Goal: Task Accomplishment & Management: Complete application form

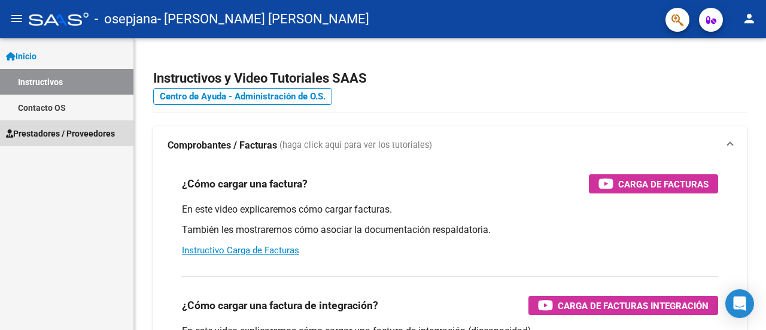
click at [53, 128] on span "Prestadores / Proveedores" at bounding box center [60, 133] width 109 height 13
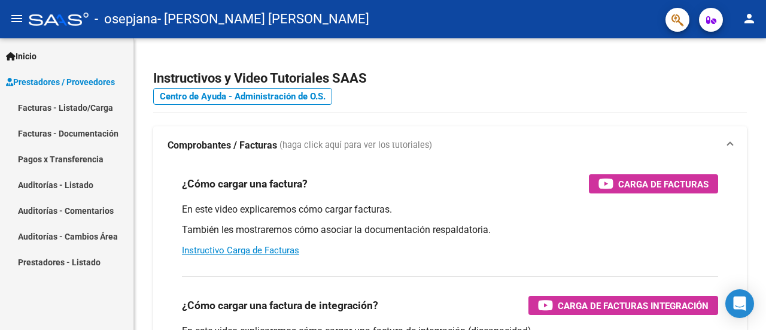
click at [56, 107] on link "Facturas - Listado/Carga" at bounding box center [66, 108] width 133 height 26
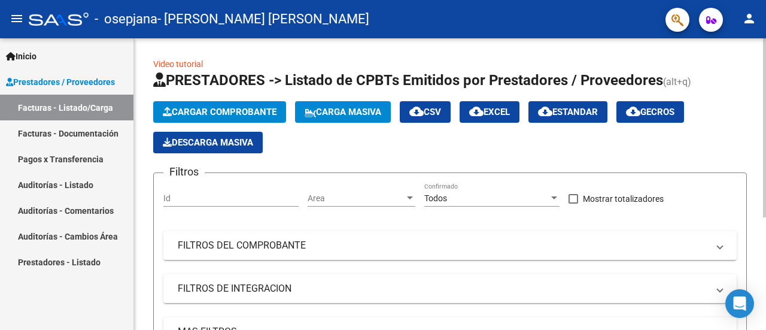
click at [233, 115] on span "Cargar Comprobante" at bounding box center [220, 111] width 114 height 11
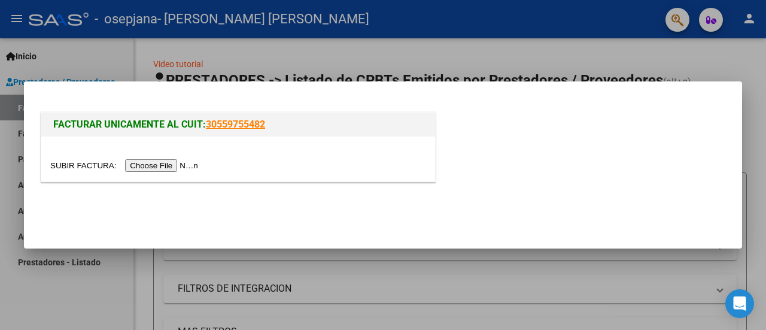
click at [178, 163] on input "file" at bounding box center [125, 165] width 151 height 13
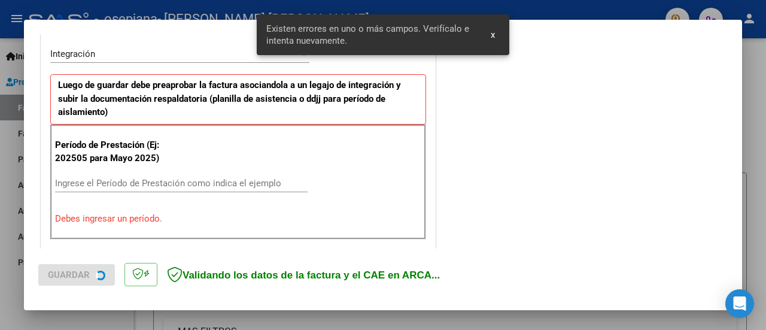
scroll to position [298, 0]
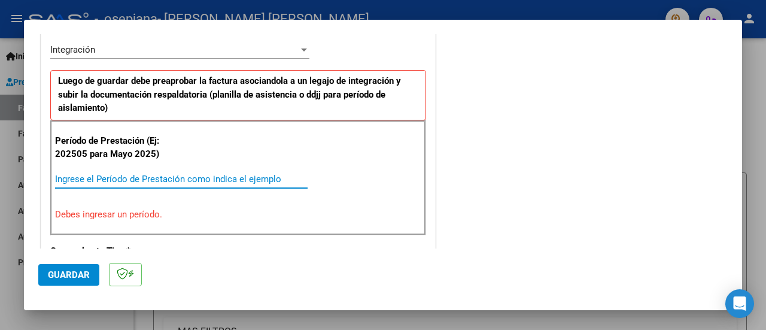
click at [254, 178] on input "Ingrese el Período de Prestación como indica el ejemplo" at bounding box center [181, 179] width 252 height 11
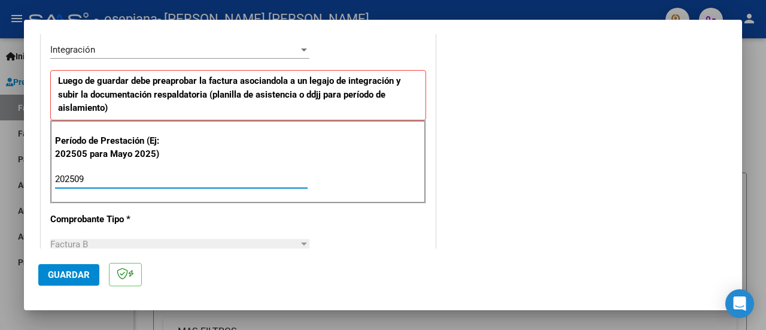
type input "202509"
click at [86, 275] on span "Guardar" at bounding box center [69, 274] width 42 height 11
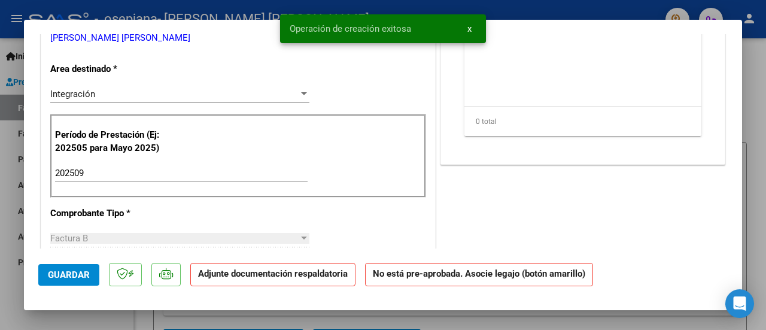
scroll to position [120, 0]
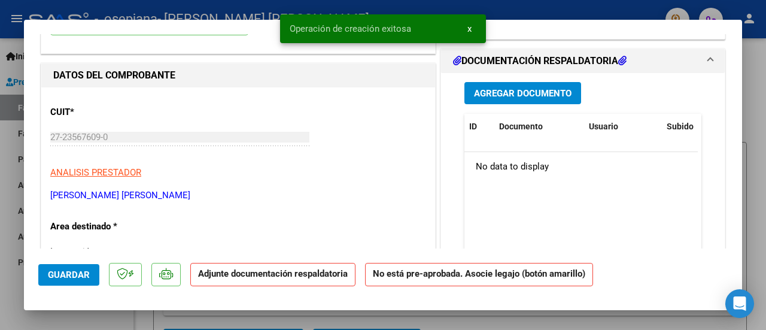
click at [508, 94] on span "Agregar Documento" at bounding box center [523, 93] width 98 height 11
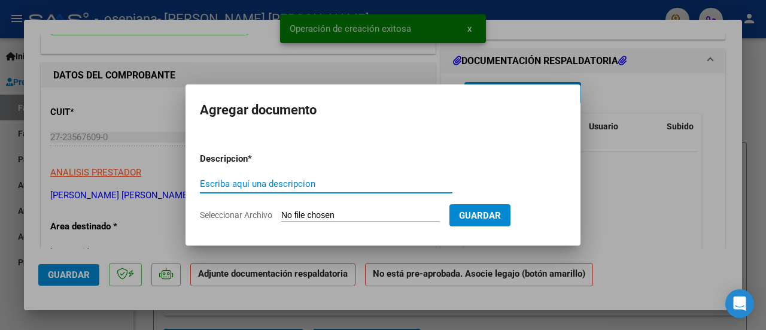
click at [266, 182] on input "Escriba aquí una descripcion" at bounding box center [326, 183] width 252 height 11
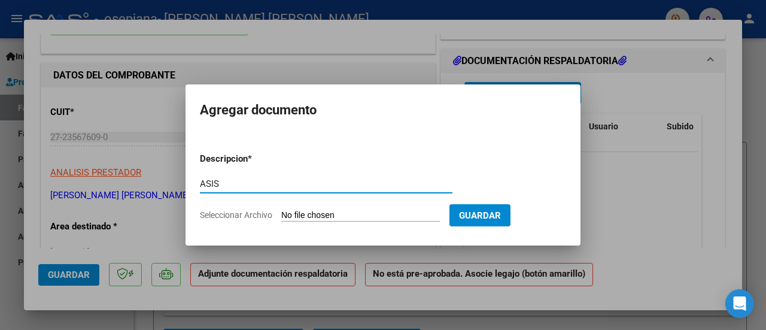
type input "ASIS"
click at [297, 215] on input "Seleccionar Archivo" at bounding box center [360, 215] width 159 height 11
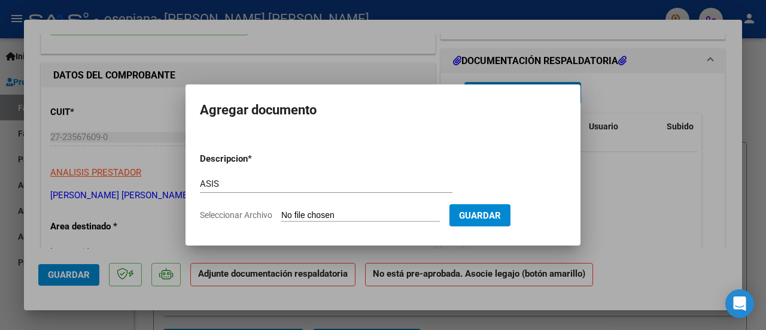
type input "C:\fakepath\[PERSON_NAME] - [DATE].pdf"
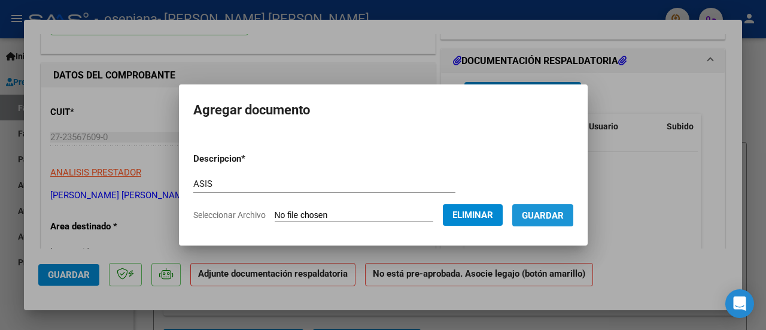
click at [546, 217] on span "Guardar" at bounding box center [543, 215] width 42 height 11
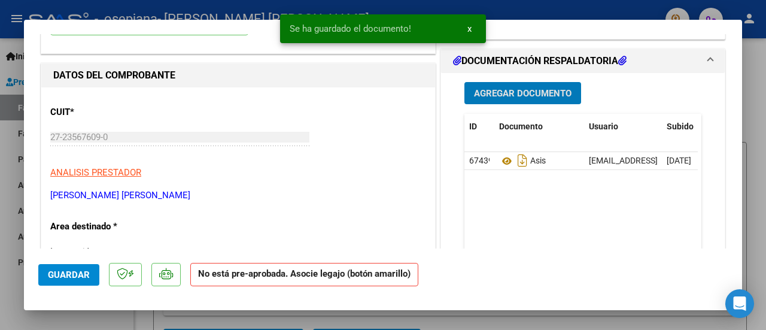
scroll to position [0, 0]
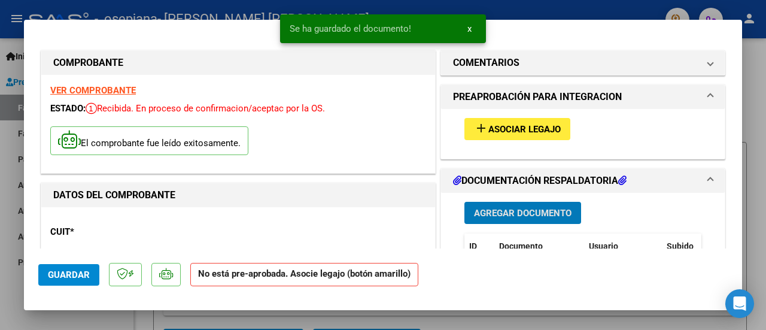
click at [512, 136] on button "add Asociar Legajo" at bounding box center [517, 129] width 106 height 22
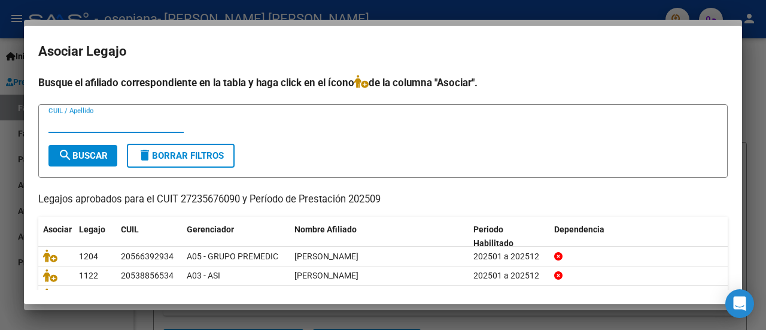
scroll to position [95, 0]
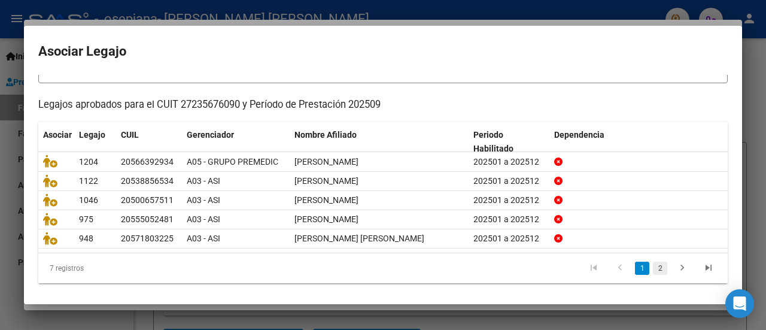
click at [653, 266] on link "2" at bounding box center [660, 267] width 14 height 13
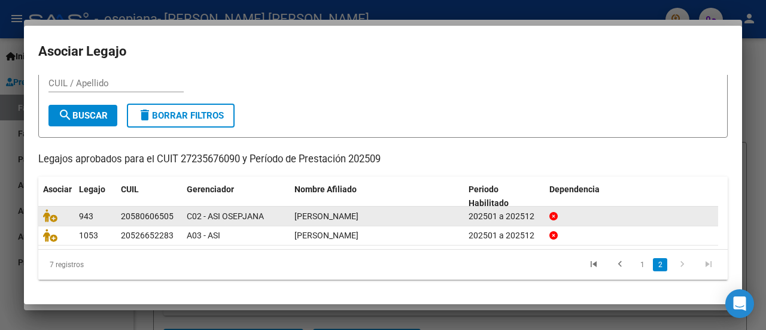
scroll to position [38, 0]
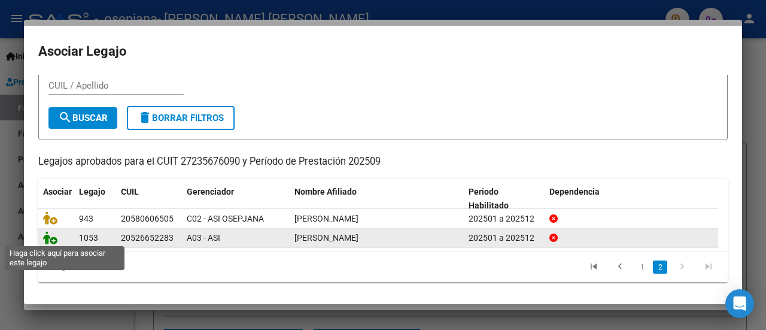
click at [55, 236] on icon at bounding box center [50, 237] width 14 height 13
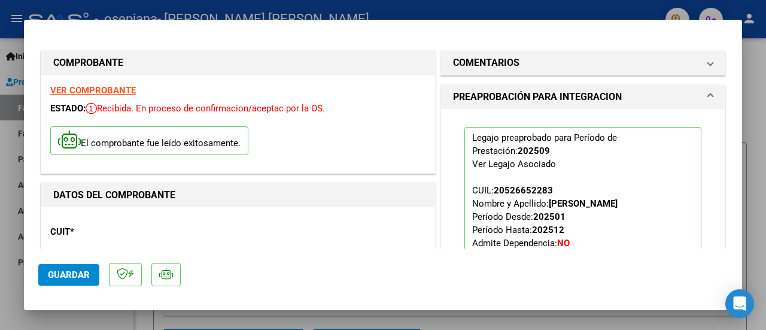
click at [56, 273] on span "Guardar" at bounding box center [69, 274] width 42 height 11
click at [83, 269] on span "Guardar" at bounding box center [69, 274] width 42 height 11
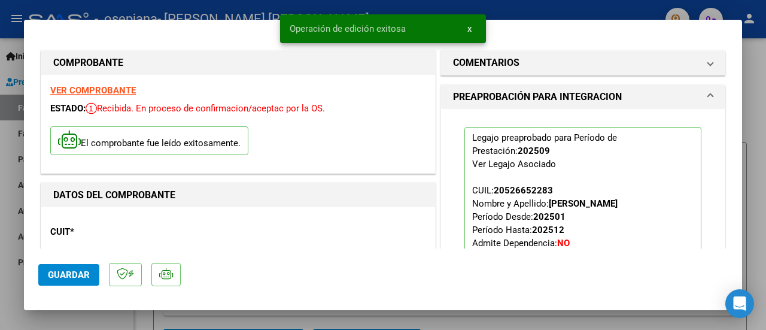
click at [97, 322] on div at bounding box center [383, 165] width 766 height 330
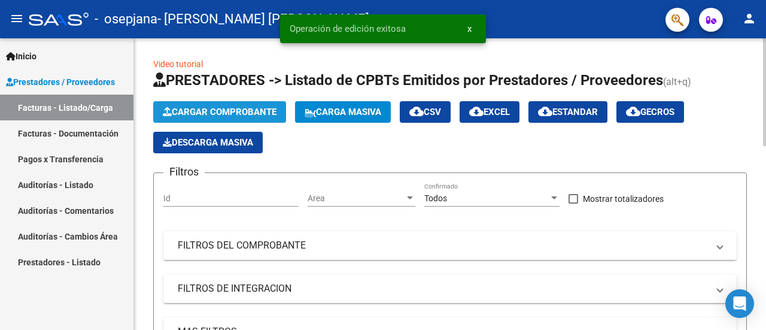
click at [193, 107] on span "Cargar Comprobante" at bounding box center [220, 111] width 114 height 11
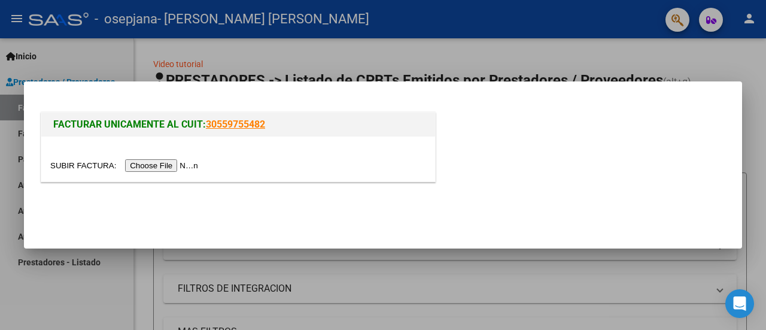
click at [163, 168] on input "file" at bounding box center [125, 165] width 151 height 13
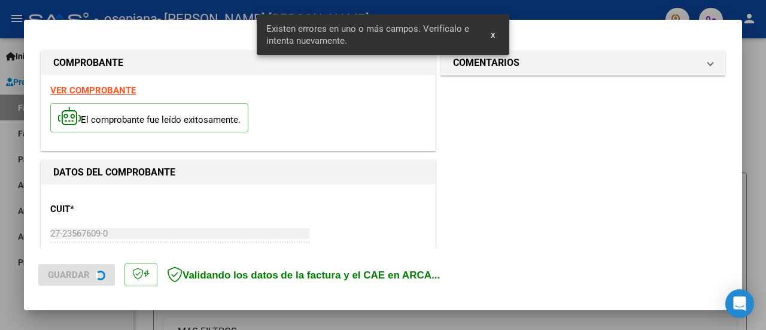
scroll to position [298, 0]
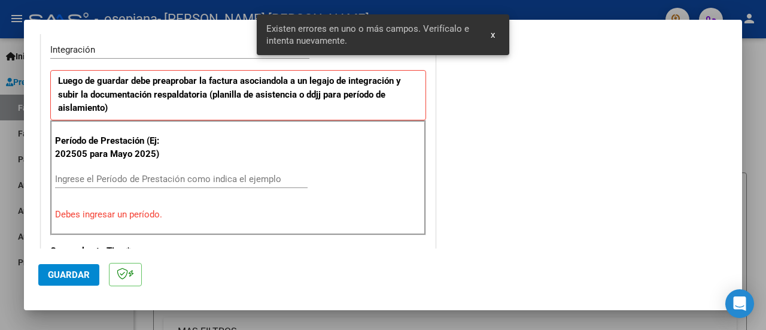
click at [226, 177] on input "Ingrese el Período de Prestación como indica el ejemplo" at bounding box center [181, 179] width 252 height 11
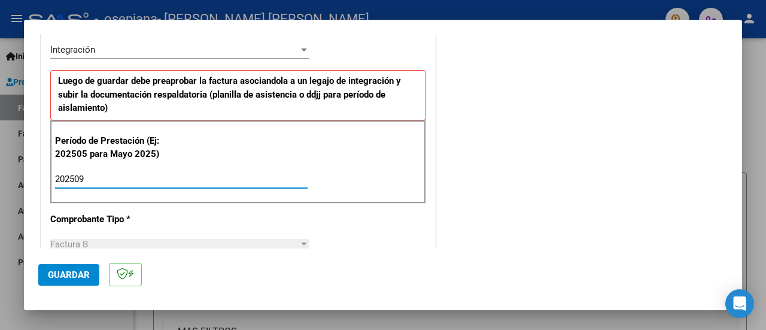
type input "202509"
click at [46, 275] on button "Guardar" at bounding box center [68, 275] width 61 height 22
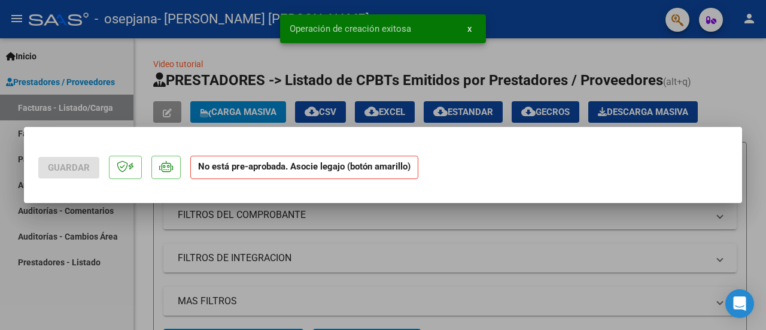
scroll to position [0, 0]
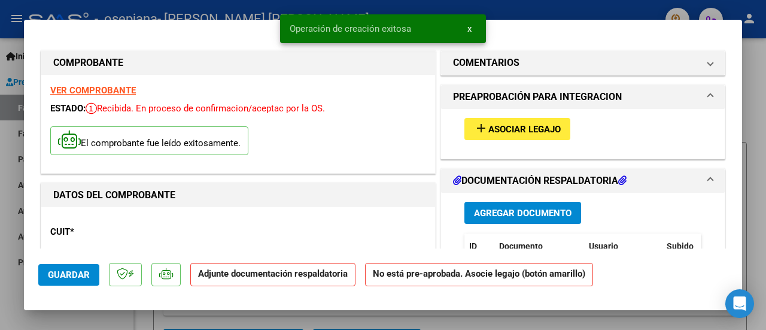
click at [475, 210] on span "Agregar Documento" at bounding box center [523, 213] width 98 height 11
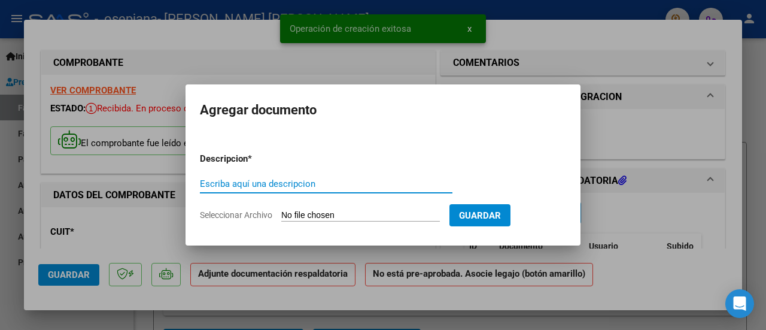
click at [339, 217] on input "Seleccionar Archivo" at bounding box center [360, 215] width 159 height 11
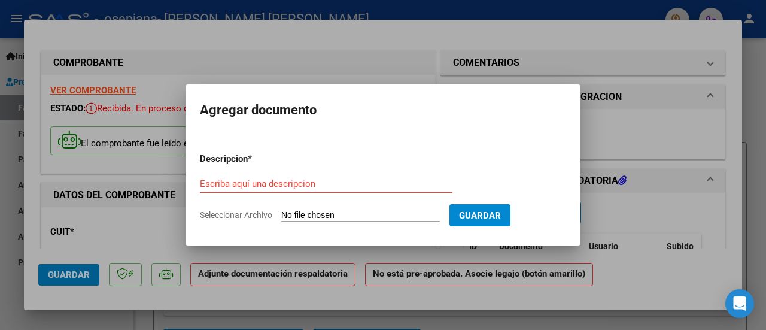
type input "C:\fakepath\ASIST REHA [DATE] - [PERSON_NAME].pdf"
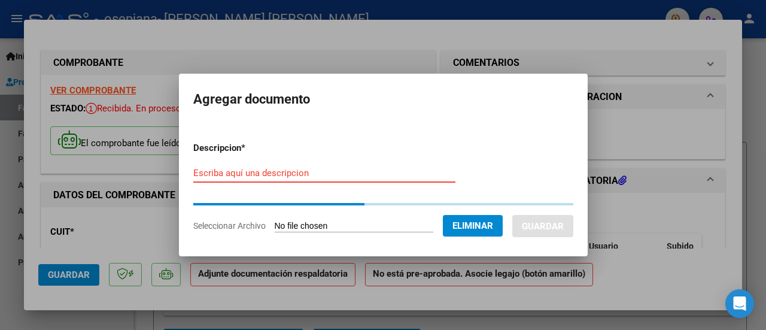
click at [260, 175] on input "Escriba aquí una descripcion" at bounding box center [324, 173] width 262 height 11
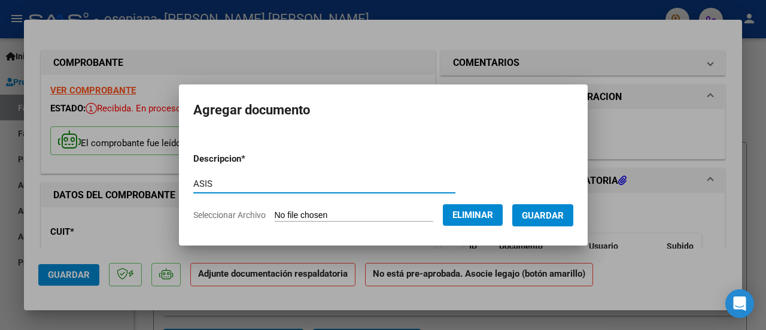
type input "ASIS"
click at [552, 211] on span "Guardar" at bounding box center [543, 215] width 42 height 11
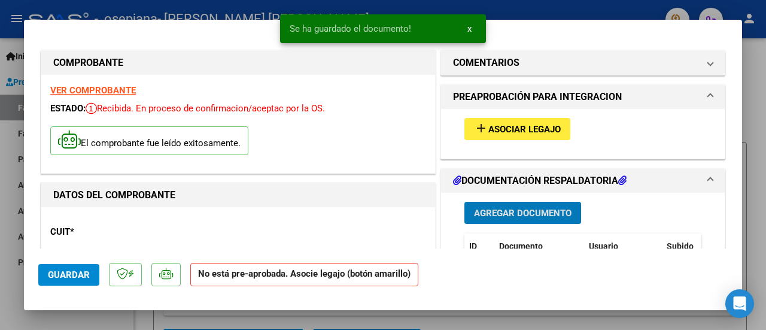
click at [467, 130] on button "add Asociar Legajo" at bounding box center [517, 129] width 106 height 22
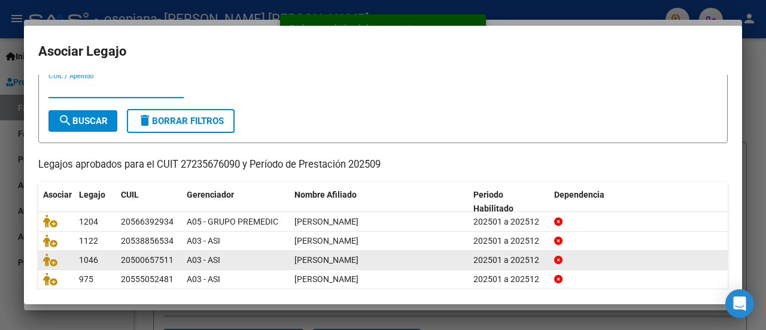
scroll to position [95, 0]
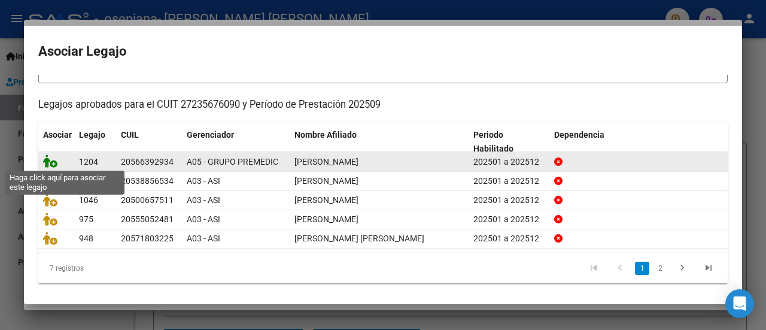
click at [50, 161] on icon at bounding box center [50, 160] width 14 height 13
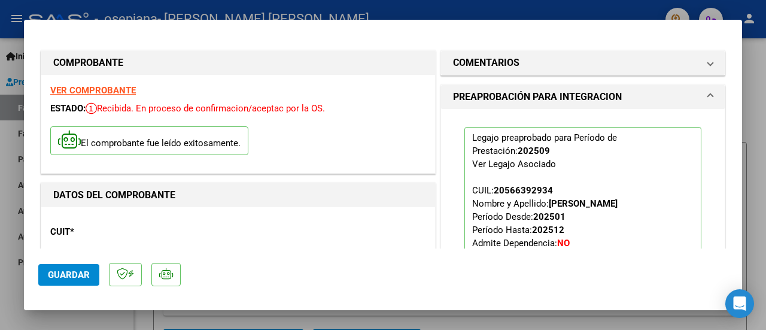
click at [67, 275] on span "Guardar" at bounding box center [69, 274] width 42 height 11
click at [79, 276] on span "Guardar" at bounding box center [69, 274] width 42 height 11
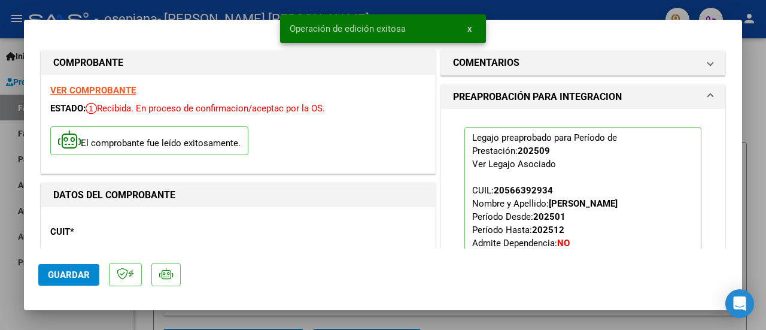
drag, startPoint x: 87, startPoint y: 316, endPoint x: 153, endPoint y: 171, distance: 159.6
click at [87, 315] on div at bounding box center [383, 165] width 766 height 330
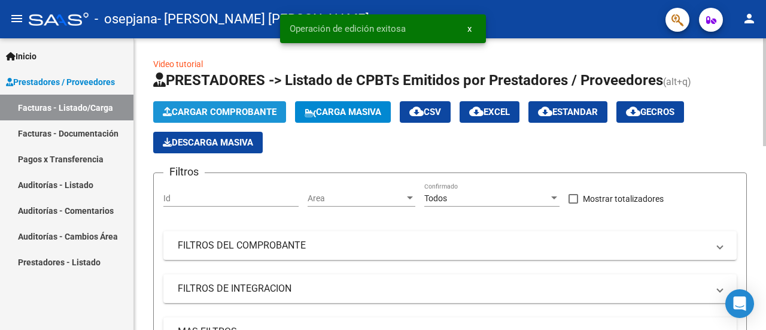
click at [221, 102] on button "Cargar Comprobante" at bounding box center [219, 112] width 133 height 22
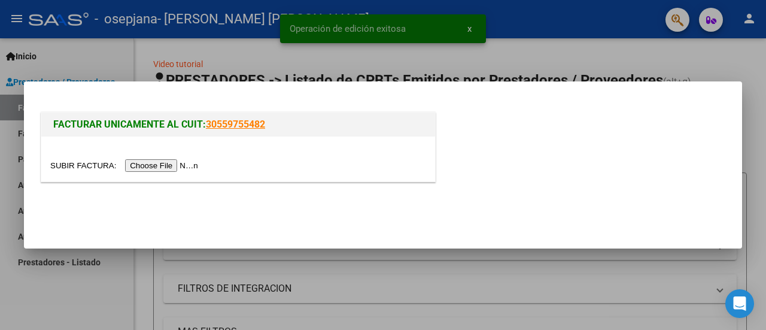
click at [181, 162] on input "file" at bounding box center [125, 165] width 151 height 13
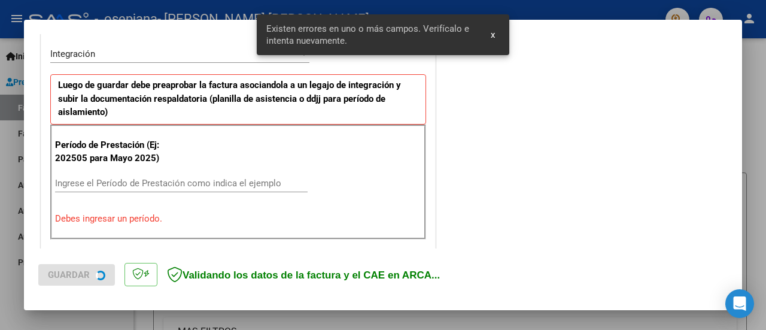
scroll to position [298, 0]
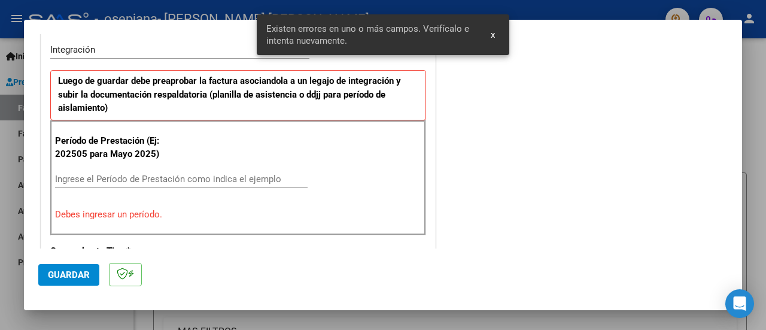
click at [259, 174] on input "Ingrese el Período de Prestación como indica el ejemplo" at bounding box center [181, 179] width 252 height 11
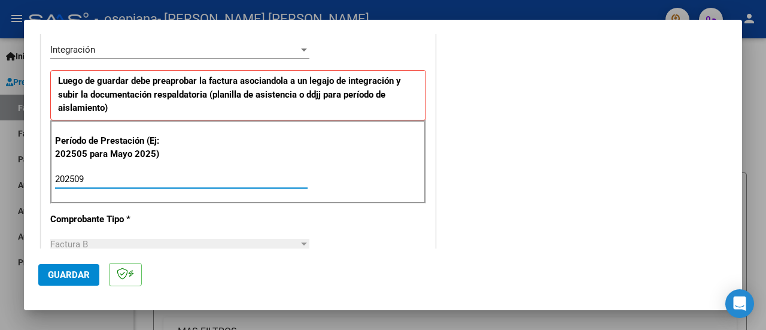
type input "202509"
click at [69, 276] on span "Guardar" at bounding box center [69, 274] width 42 height 11
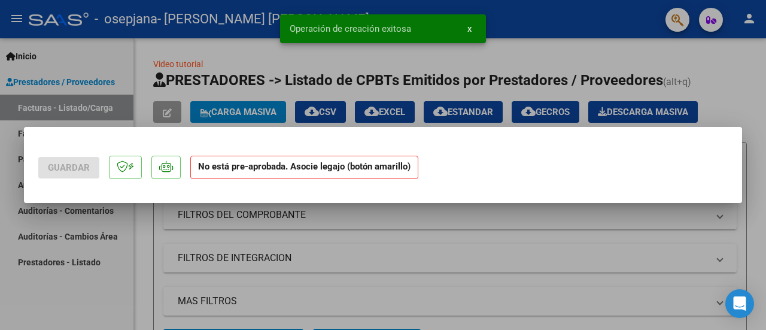
scroll to position [0, 0]
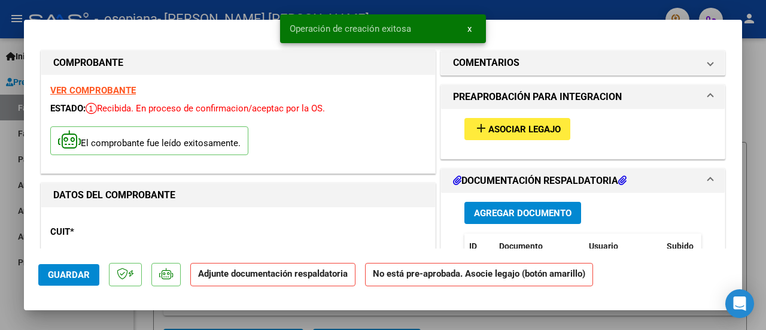
click at [488, 208] on span "Agregar Documento" at bounding box center [523, 213] width 98 height 11
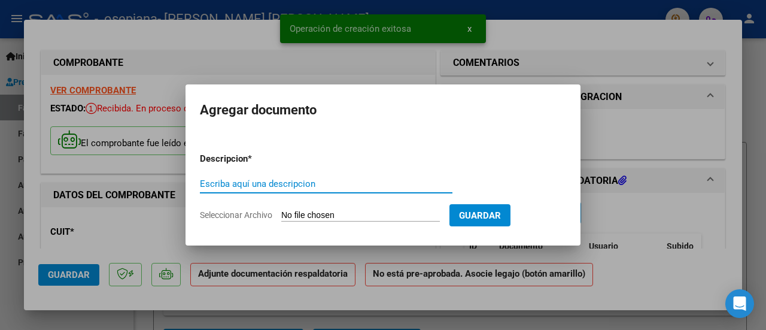
click at [312, 218] on input "Seleccionar Archivo" at bounding box center [360, 215] width 159 height 11
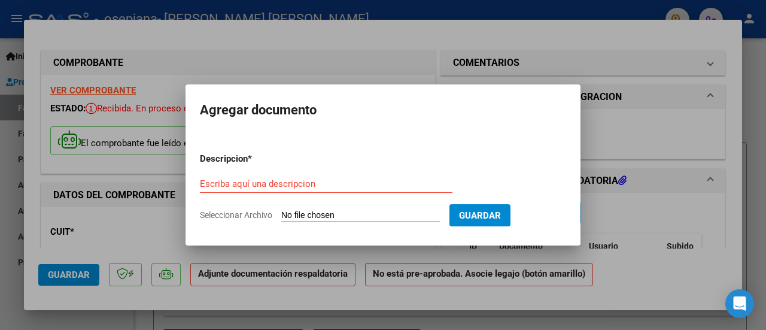
type input "C:\fakepath\ASIST SAIE SEP [PERSON_NAME].pdf"
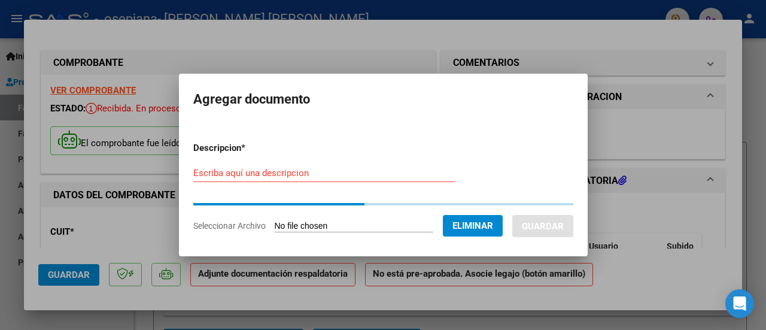
click at [281, 173] on input "Escriba aquí una descripcion" at bounding box center [324, 173] width 262 height 11
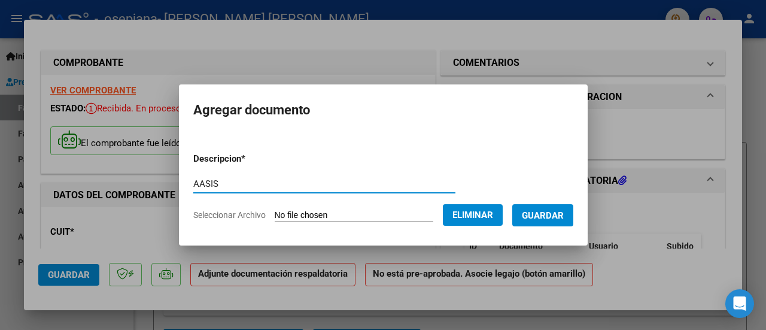
type input "AASIS"
click at [555, 212] on span "Guardar" at bounding box center [543, 215] width 42 height 11
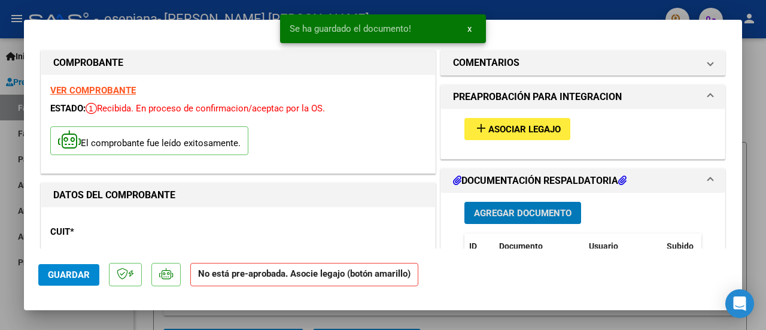
click at [488, 125] on span "Asociar Legajo" at bounding box center [524, 129] width 72 height 11
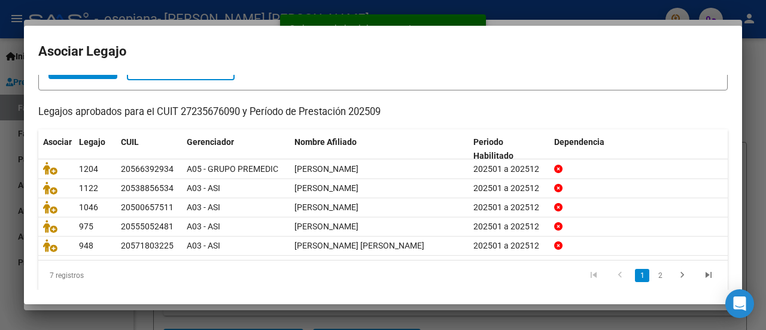
scroll to position [95, 0]
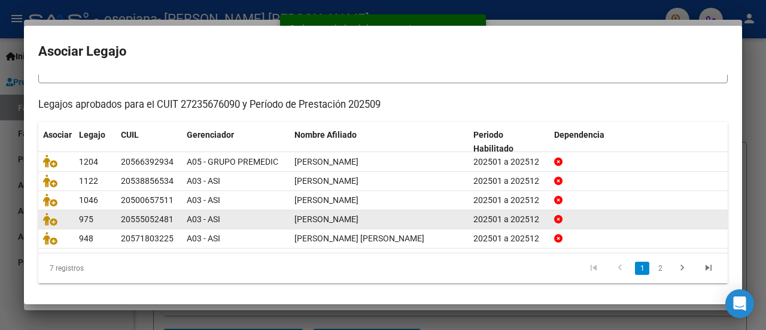
click at [653, 266] on link "2" at bounding box center [660, 267] width 14 height 13
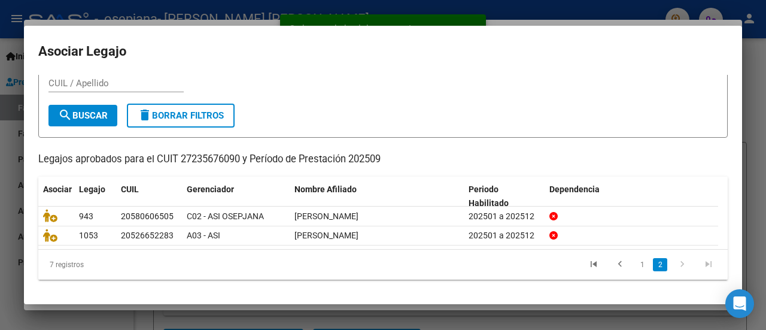
scroll to position [38, 0]
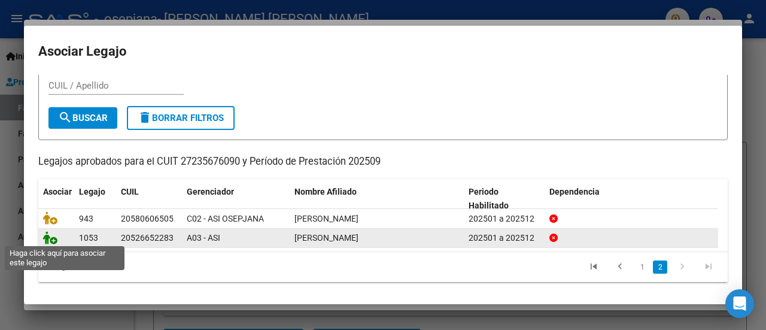
click at [47, 235] on icon at bounding box center [50, 237] width 14 height 13
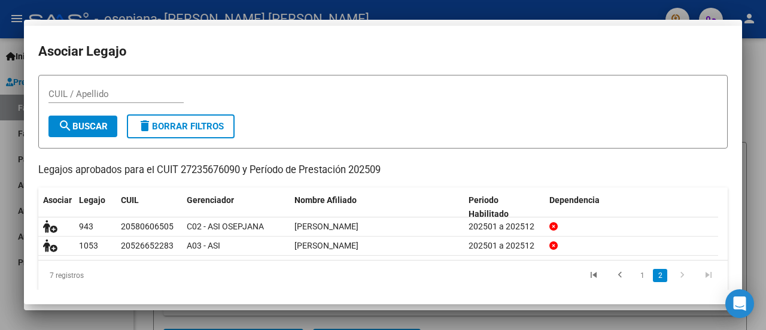
scroll to position [0, 0]
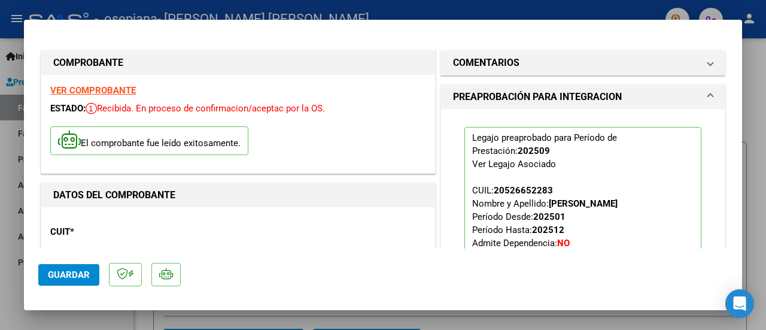
drag, startPoint x: 80, startPoint y: 274, endPoint x: 84, endPoint y: 287, distance: 13.1
click at [80, 274] on span "Guardar" at bounding box center [69, 274] width 42 height 11
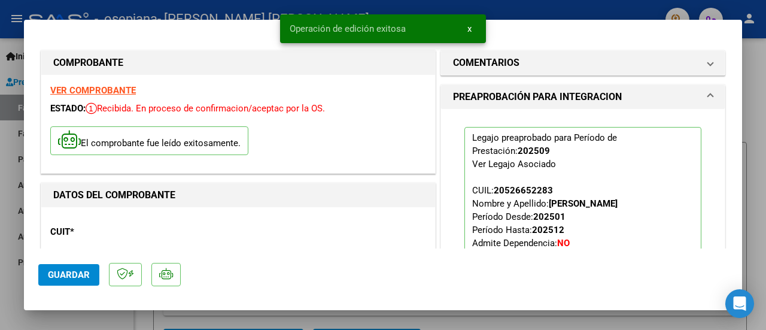
drag, startPoint x: 117, startPoint y: 319, endPoint x: 115, endPoint y: 308, distance: 10.9
click at [117, 319] on div at bounding box center [383, 165] width 766 height 330
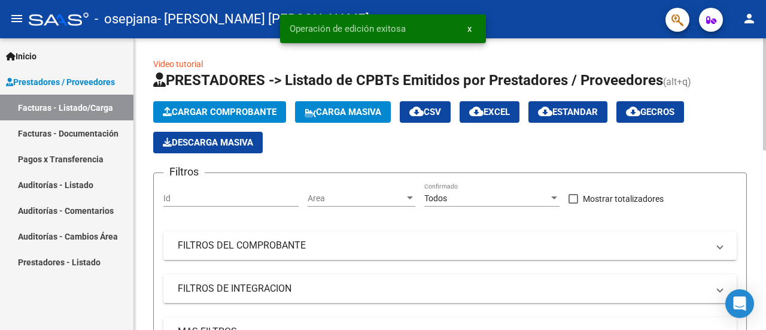
click at [230, 114] on span "Cargar Comprobante" at bounding box center [220, 111] width 114 height 11
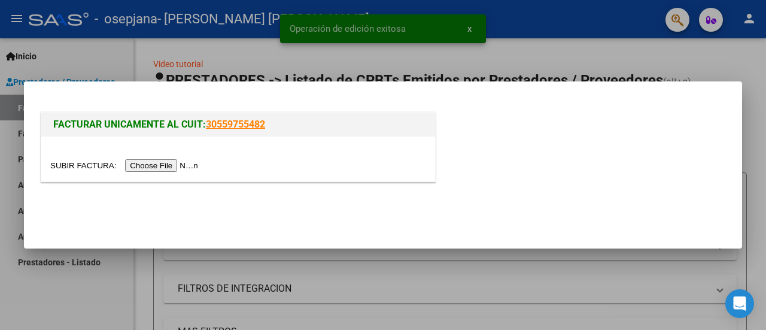
click at [193, 169] on input "file" at bounding box center [125, 165] width 151 height 13
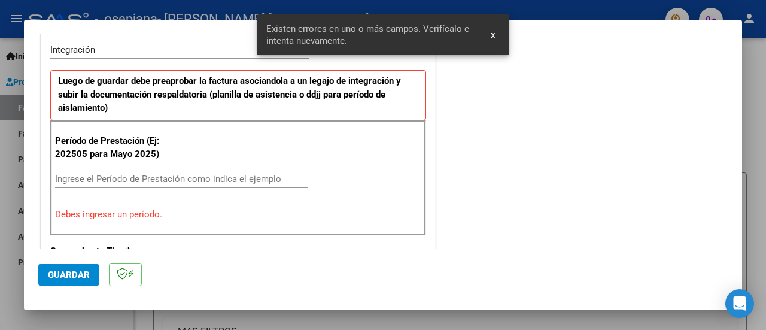
scroll to position [413, 0]
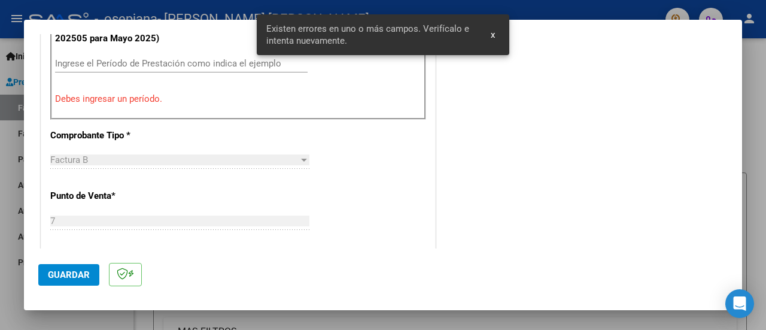
click at [166, 66] on div "Ingrese el Período de Prestación como indica el ejemplo" at bounding box center [181, 63] width 252 height 18
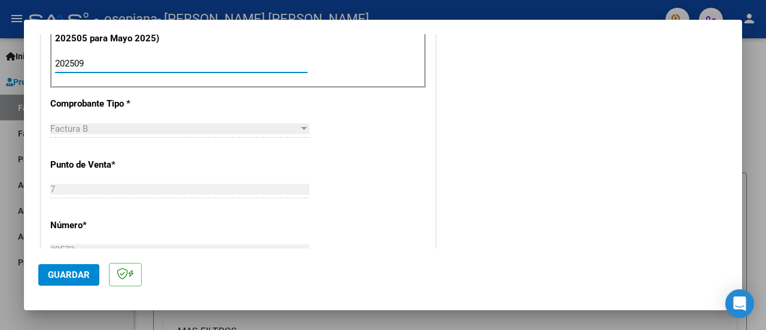
type input "202509"
click at [60, 276] on span "Guardar" at bounding box center [69, 274] width 42 height 11
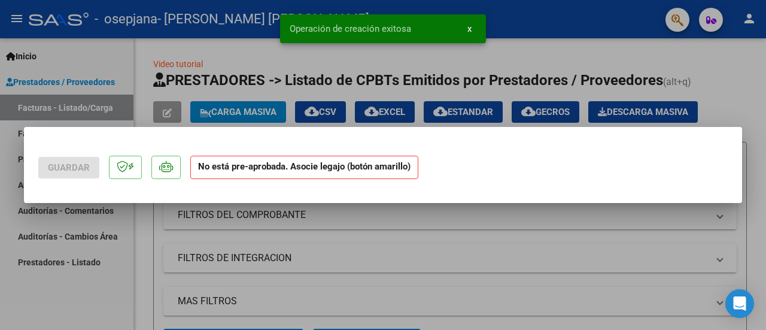
scroll to position [0, 0]
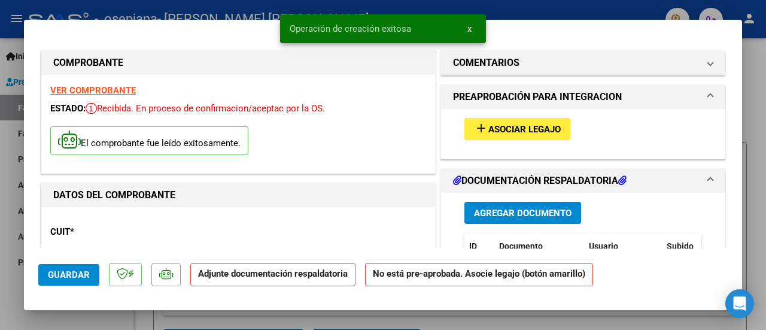
click at [509, 214] on span "Agregar Documento" at bounding box center [523, 213] width 98 height 11
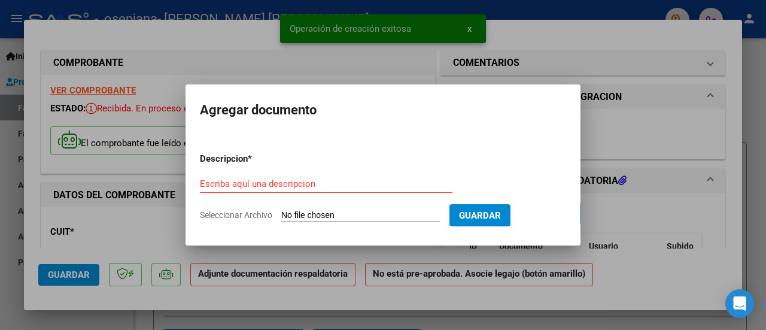
click at [349, 209] on app-file-uploader "Seleccionar Archivo" at bounding box center [324, 214] width 249 height 11
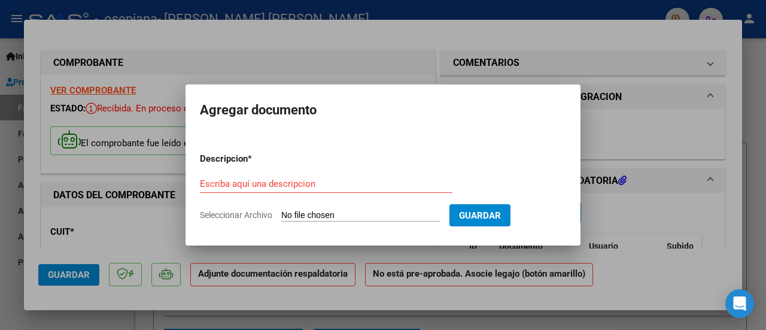
click at [294, 211] on input "Seleccionar Archivo" at bounding box center [360, 215] width 159 height 11
type input "C:\fakepath\ASIST [PERSON_NAME].pdf"
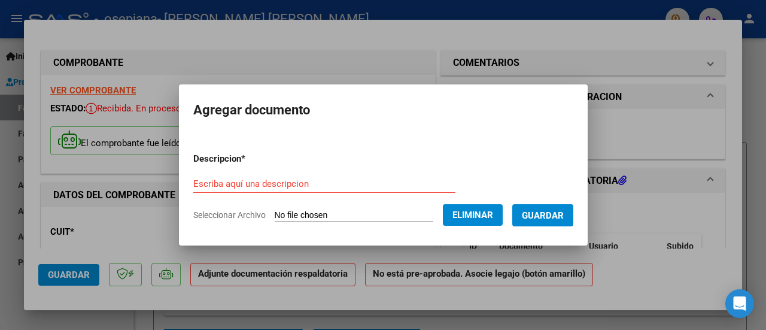
click at [273, 185] on input "Escriba aquí una descripcion" at bounding box center [324, 183] width 262 height 11
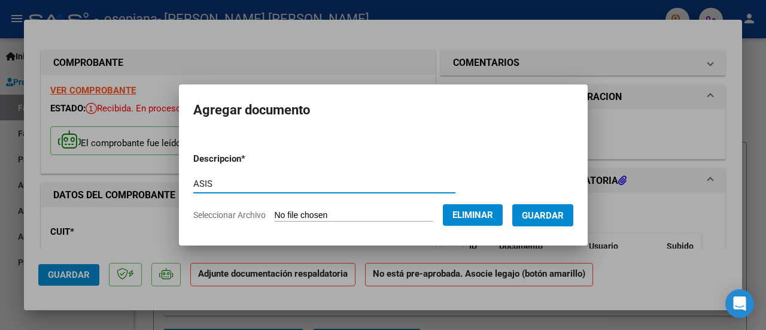
type input "ASIS"
click at [542, 212] on span "Guardar" at bounding box center [543, 215] width 42 height 11
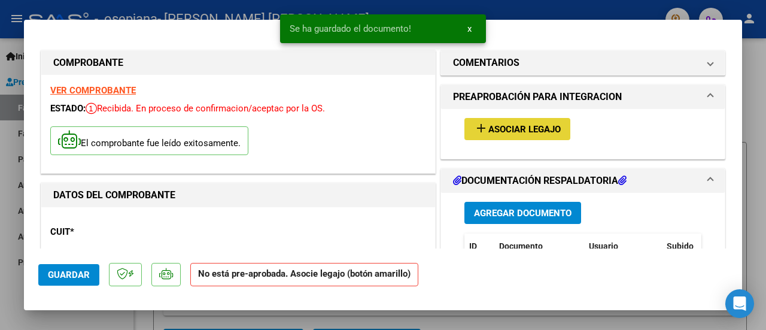
click at [510, 126] on span "Asociar Legajo" at bounding box center [524, 129] width 72 height 11
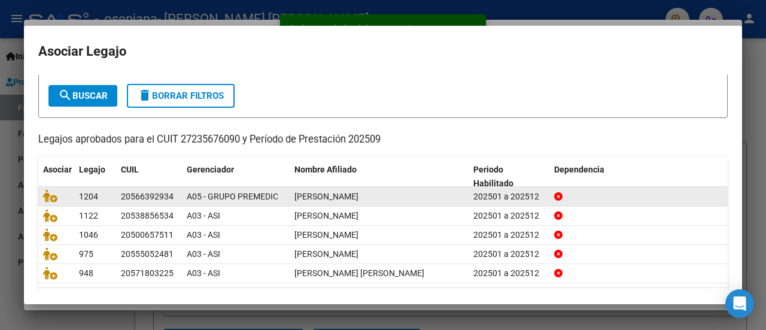
scroll to position [95, 0]
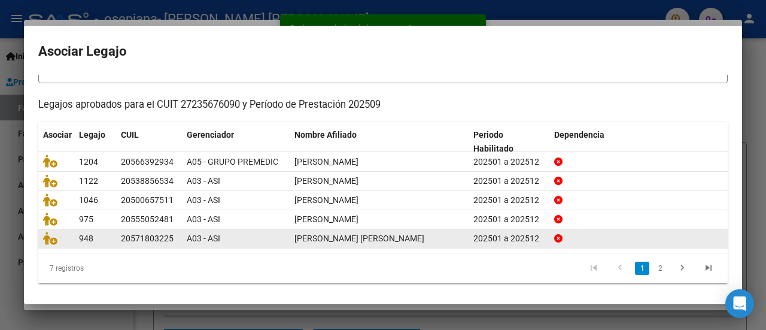
click at [333, 236] on span "[PERSON_NAME] [PERSON_NAME]" at bounding box center [359, 238] width 130 height 10
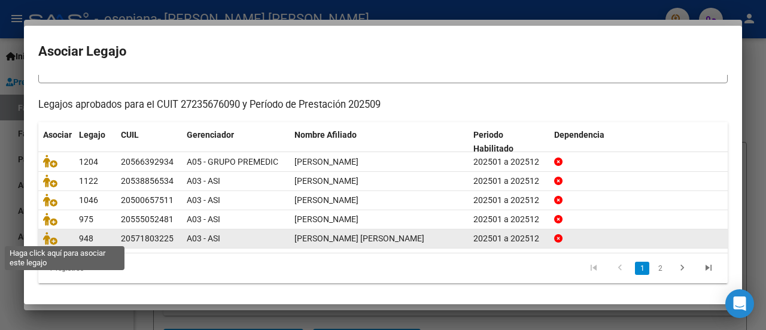
click at [57, 239] on span at bounding box center [52, 238] width 18 height 10
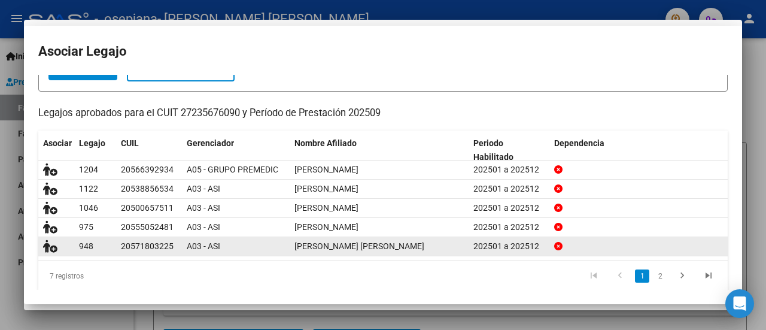
scroll to position [0, 0]
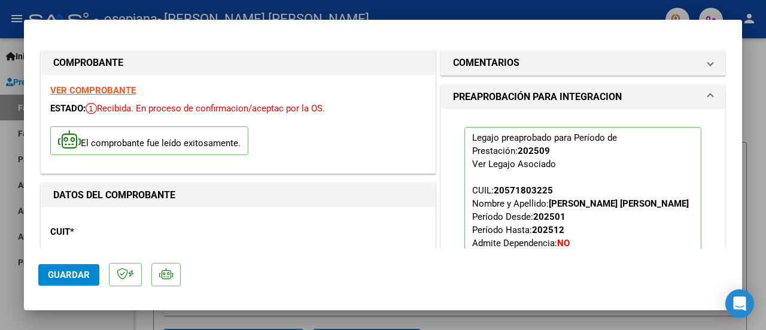
click at [62, 275] on span "Guardar" at bounding box center [69, 274] width 42 height 11
drag, startPoint x: 83, startPoint y: 275, endPoint x: 87, endPoint y: 282, distance: 9.1
click at [83, 275] on span "Guardar" at bounding box center [69, 274] width 42 height 11
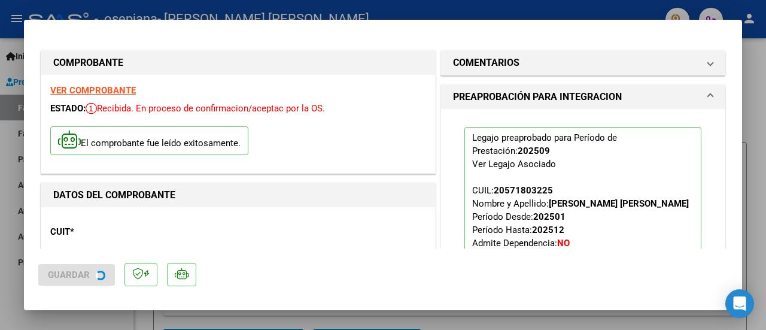
click at [83, 325] on div at bounding box center [383, 165] width 766 height 330
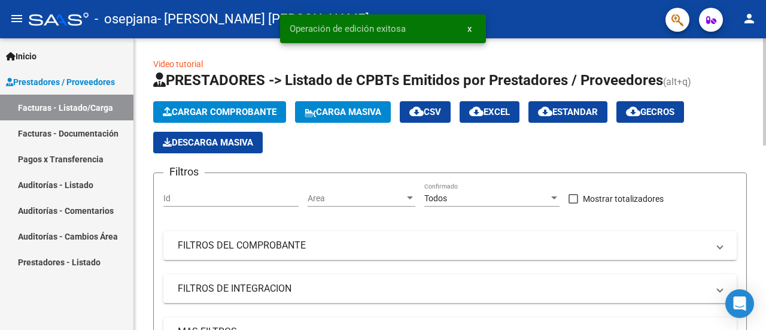
click at [228, 97] on app-list-header "PRESTADORES -> Listado de CPBTs Emitidos por Prestadores / Proveedores (alt+q) …" at bounding box center [450, 232] width 594 height 322
click at [229, 107] on span "Cargar Comprobante" at bounding box center [220, 111] width 114 height 11
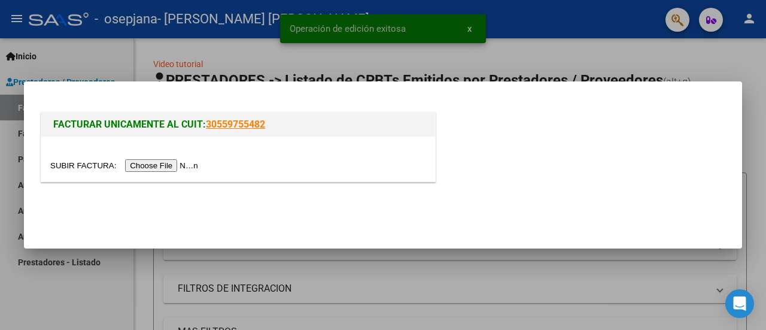
click at [195, 164] on input "file" at bounding box center [125, 165] width 151 height 13
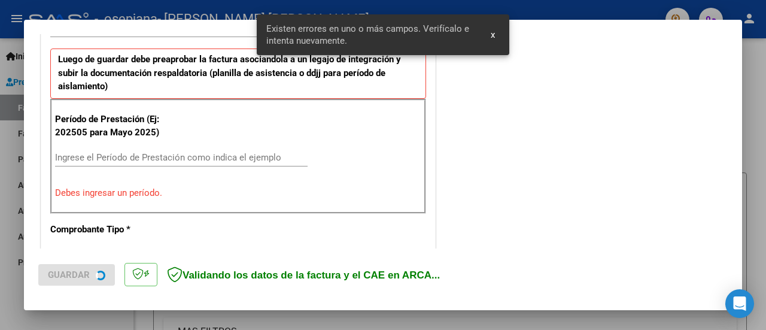
scroll to position [322, 0]
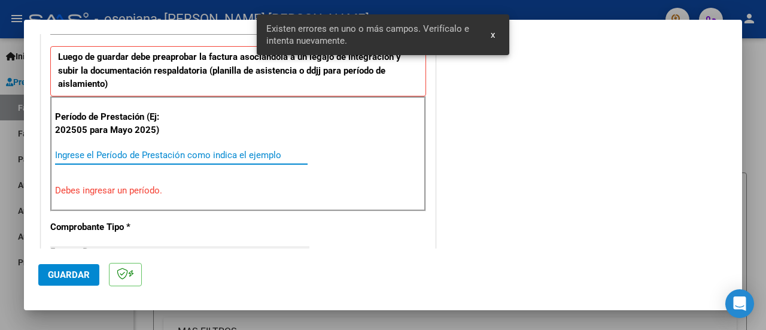
click at [184, 155] on input "Ingrese el Período de Prestación como indica el ejemplo" at bounding box center [181, 155] width 252 height 11
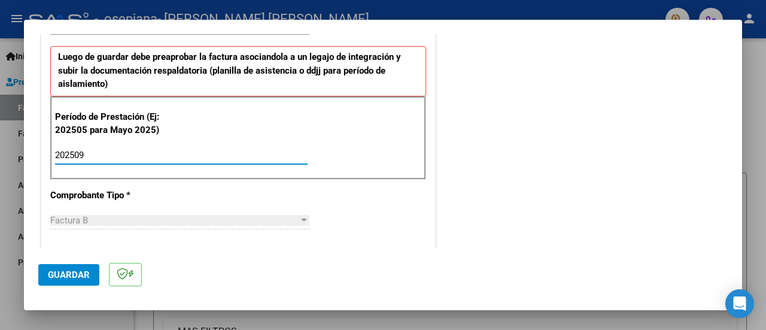
type input "202509"
click at [67, 281] on button "Guardar" at bounding box center [68, 275] width 61 height 22
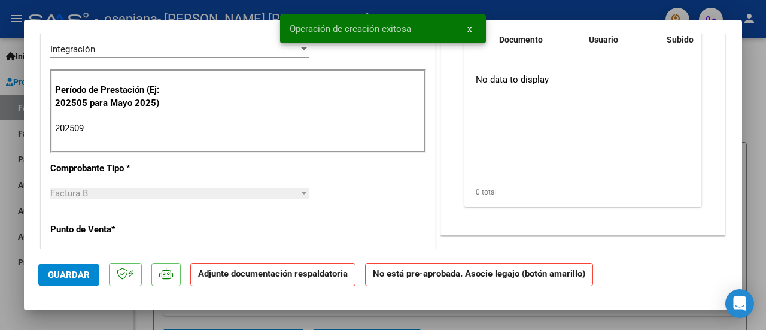
scroll to position [0, 0]
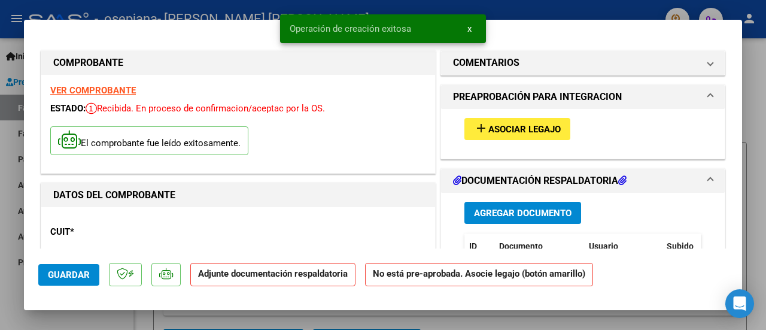
click at [506, 212] on span "Agregar Documento" at bounding box center [523, 213] width 98 height 11
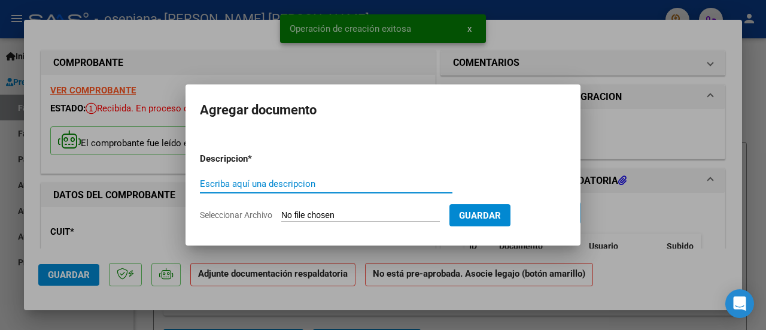
click at [365, 217] on input "Seleccionar Archivo" at bounding box center [360, 215] width 159 height 11
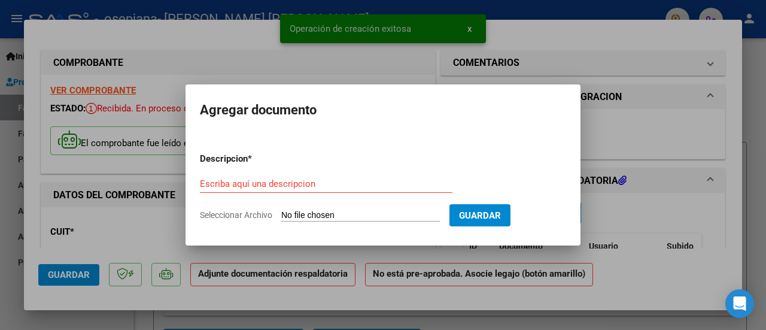
type input "C:\fakepath\[PERSON_NAME].pdf"
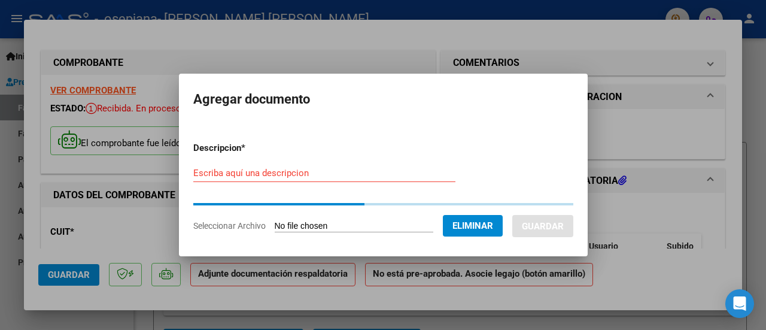
click at [276, 184] on div "Escriba aquí una descripcion" at bounding box center [324, 178] width 262 height 29
click at [273, 177] on input "Escriba aquí una descripcion" at bounding box center [324, 173] width 262 height 11
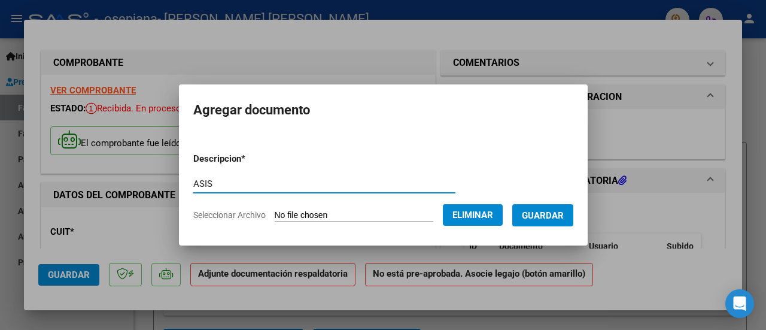
type input "ASIS"
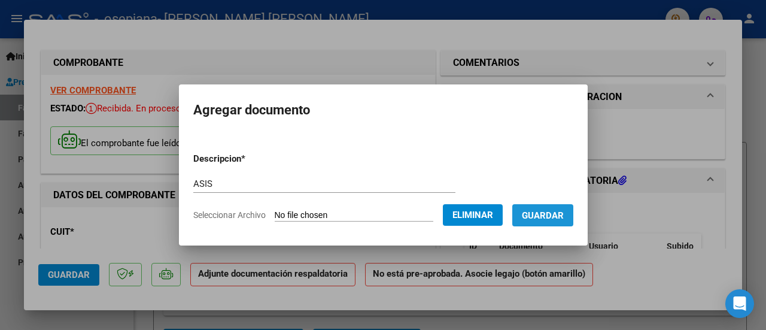
click at [564, 214] on span "Guardar" at bounding box center [543, 215] width 42 height 11
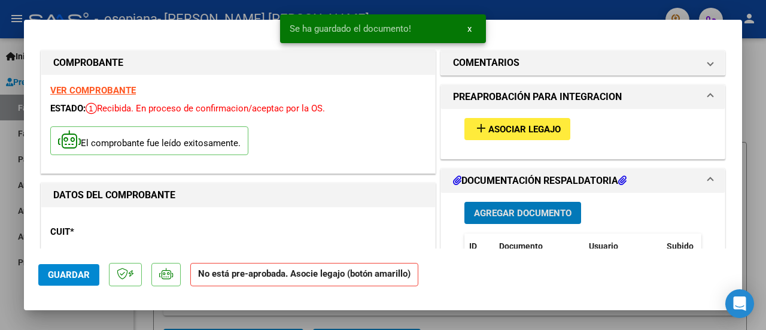
click at [488, 125] on span "Asociar Legajo" at bounding box center [524, 129] width 72 height 11
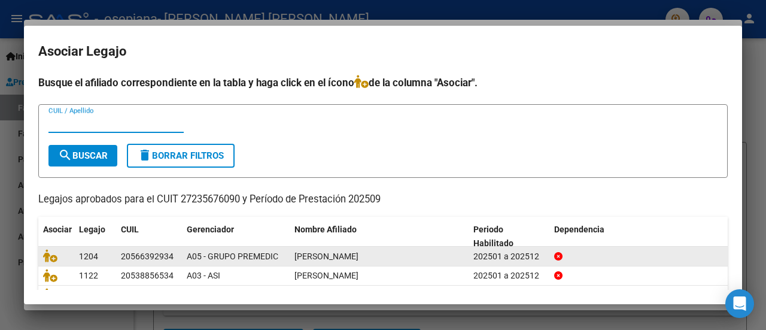
scroll to position [95, 0]
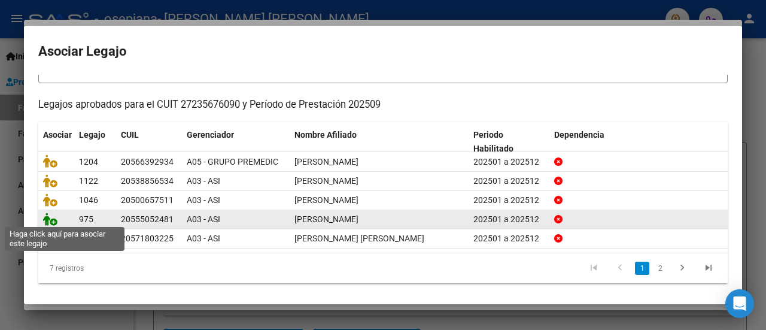
click at [51, 220] on icon at bounding box center [50, 218] width 14 height 13
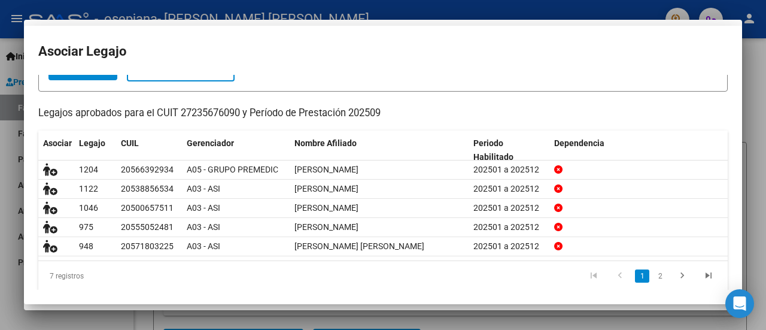
scroll to position [0, 0]
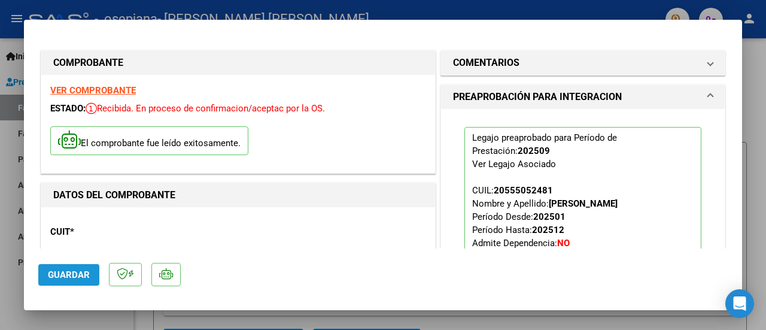
click at [78, 267] on button "Guardar" at bounding box center [68, 275] width 61 height 22
click at [87, 281] on button "Guardar" at bounding box center [68, 275] width 61 height 22
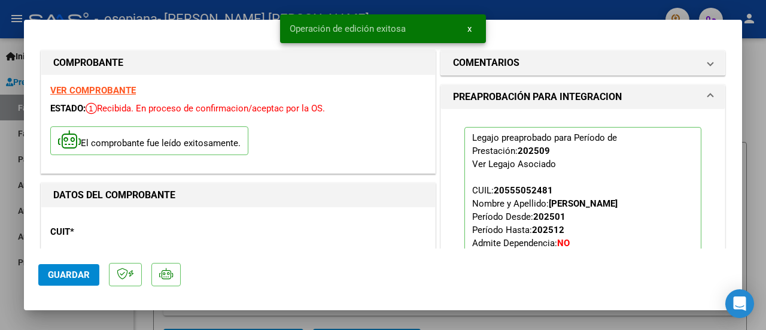
drag, startPoint x: 99, startPoint y: 320, endPoint x: 139, endPoint y: 176, distance: 148.9
click at [99, 320] on div at bounding box center [383, 165] width 766 height 330
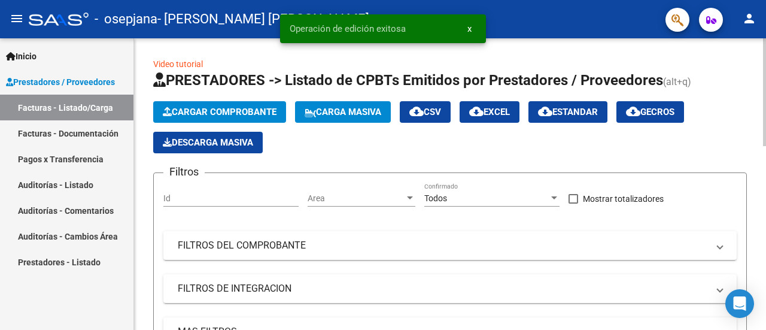
click at [232, 106] on span "Cargar Comprobante" at bounding box center [220, 111] width 114 height 11
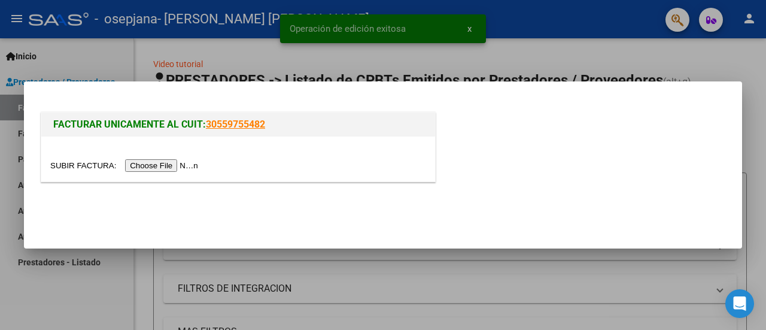
click at [170, 168] on input "file" at bounding box center [125, 165] width 151 height 13
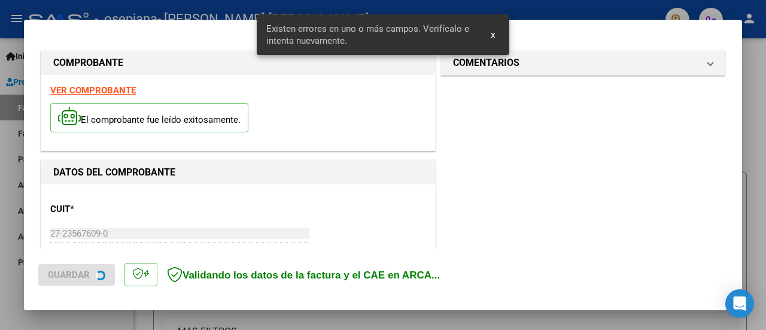
scroll to position [298, 0]
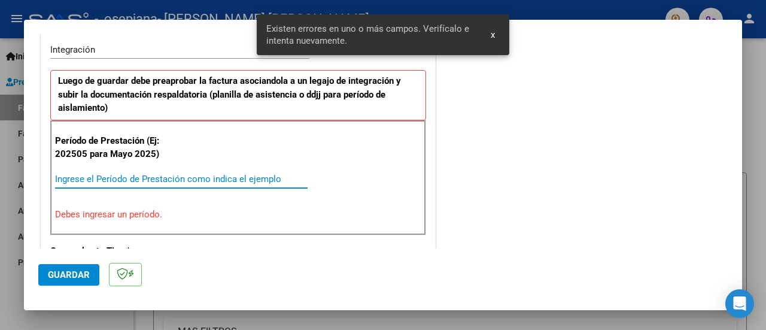
click at [257, 179] on input "Ingrese el Período de Prestación como indica el ejemplo" at bounding box center [181, 179] width 252 height 11
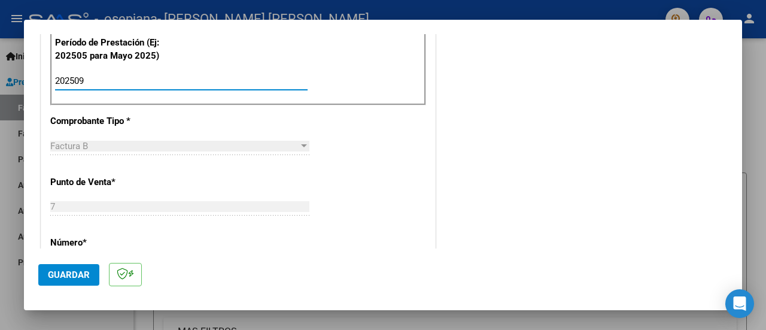
scroll to position [418, 0]
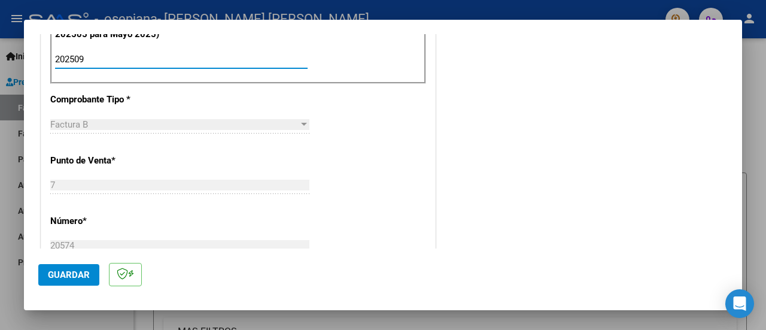
type input "202509"
click at [65, 269] on span "Guardar" at bounding box center [69, 274] width 42 height 11
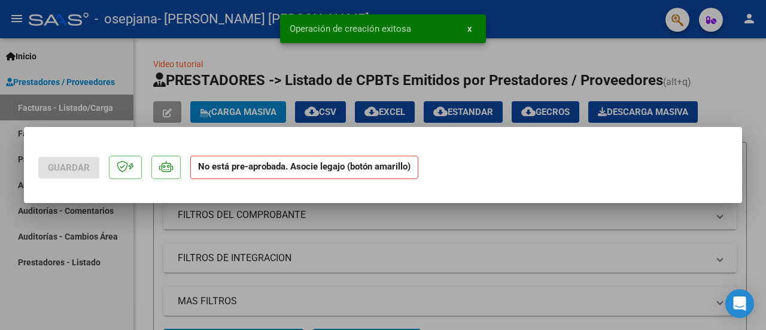
scroll to position [0, 0]
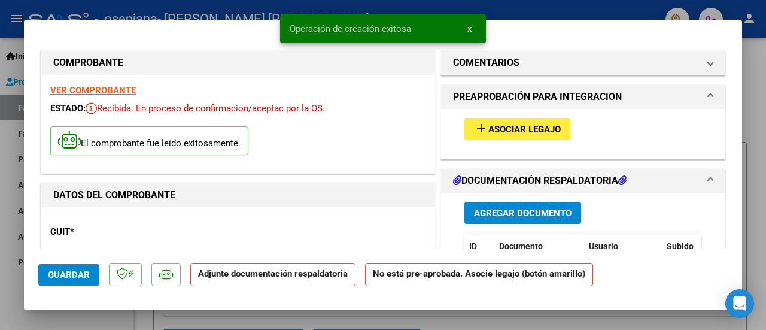
click at [474, 214] on span "Agregar Documento" at bounding box center [523, 213] width 98 height 11
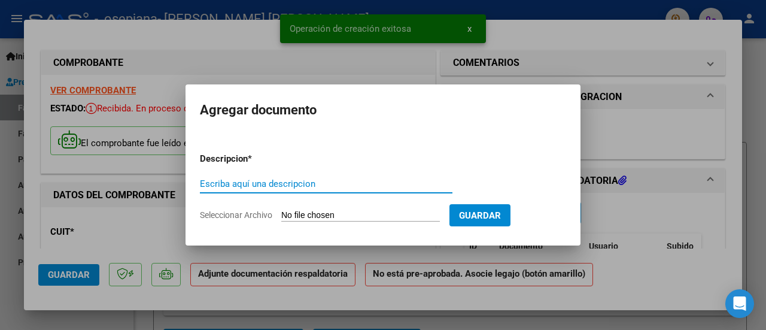
click at [294, 214] on input "Seleccionar Archivo" at bounding box center [360, 215] width 159 height 11
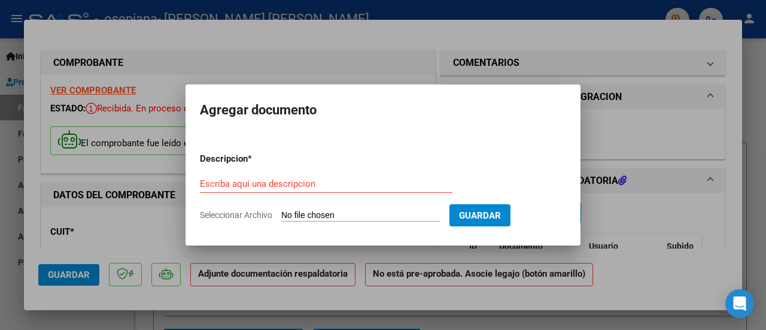
type input "C:\fakepath\[PERSON_NAME] SAIE SEPT.pdf"
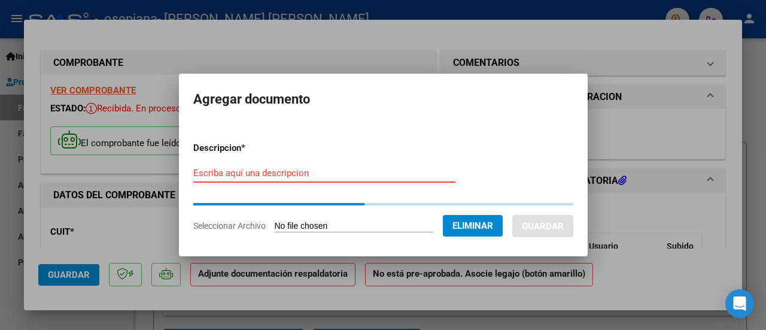
click at [261, 172] on input "Escriba aquí una descripcion" at bounding box center [324, 173] width 262 height 11
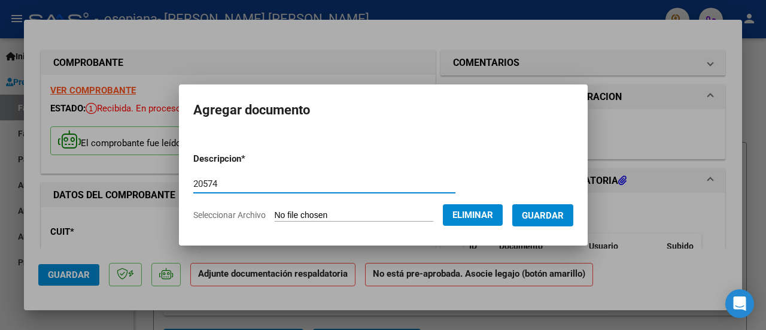
type input "20574"
click at [546, 217] on span "Guardar" at bounding box center [543, 215] width 42 height 11
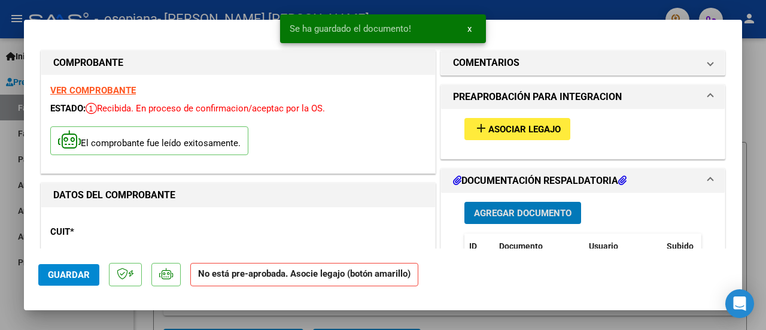
click at [507, 119] on button "add Asociar Legajo" at bounding box center [517, 129] width 106 height 22
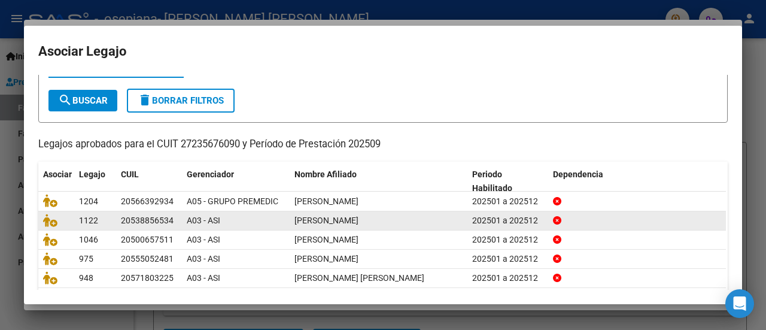
scroll to position [95, 0]
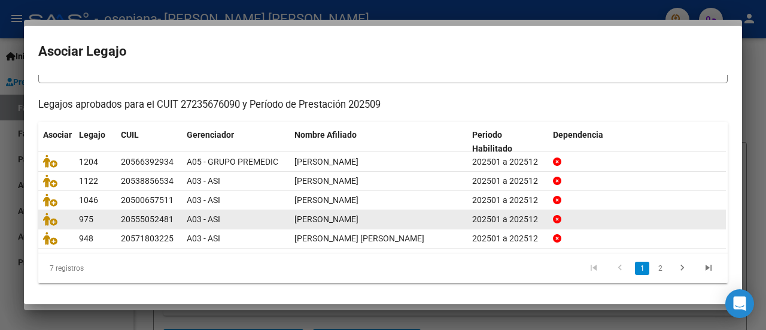
click at [653, 267] on link "2" at bounding box center [660, 267] width 14 height 13
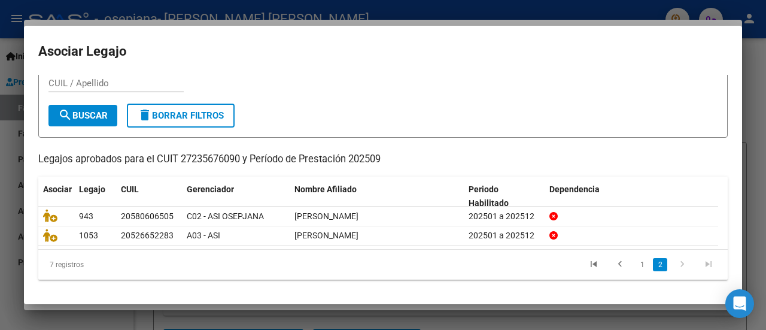
scroll to position [38, 0]
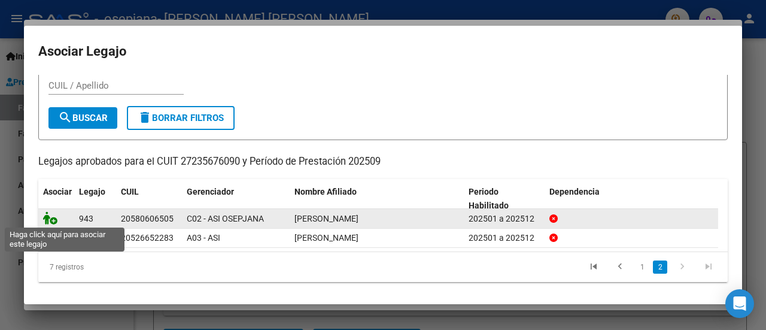
click at [53, 218] on icon at bounding box center [50, 217] width 14 height 13
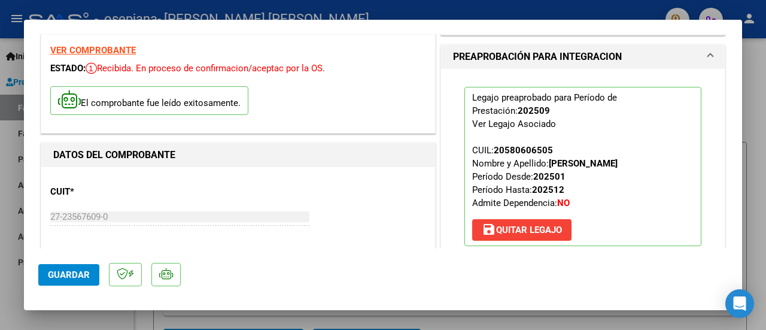
scroll to position [120, 0]
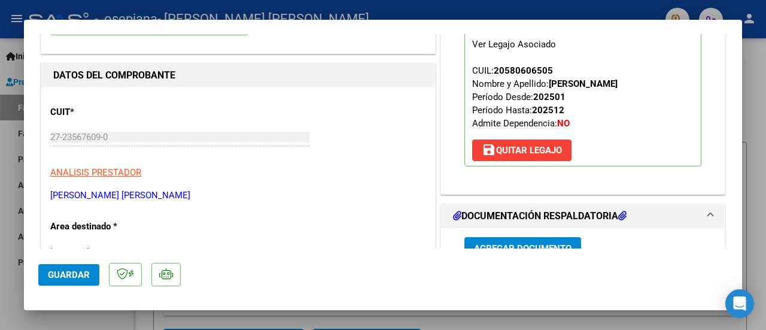
click at [77, 279] on button "Guardar" at bounding box center [68, 275] width 61 height 22
